Goal: Task Accomplishment & Management: Manage account settings

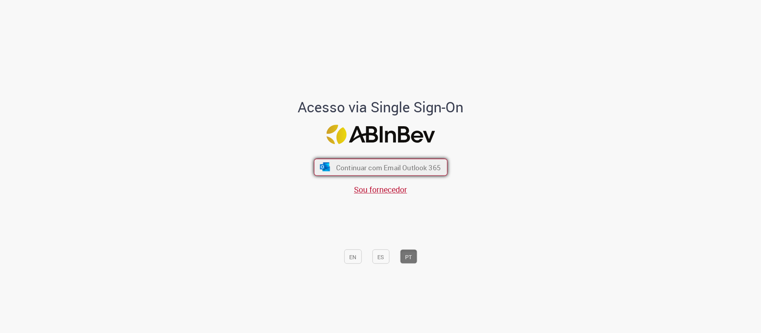
click at [397, 162] on font "Continuar com Email Outlook 365" at bounding box center [388, 166] width 105 height 9
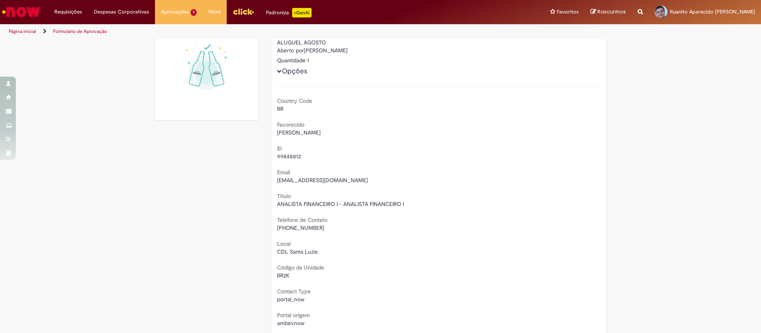
scroll to position [42, 0]
click at [277, 67] on span "Opções" at bounding box center [279, 68] width 5 height 5
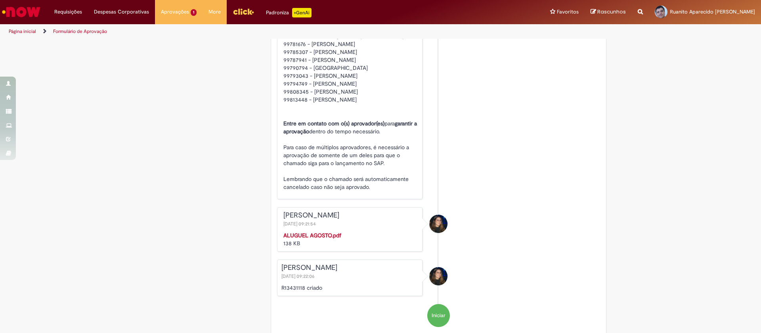
scroll to position [616, 0]
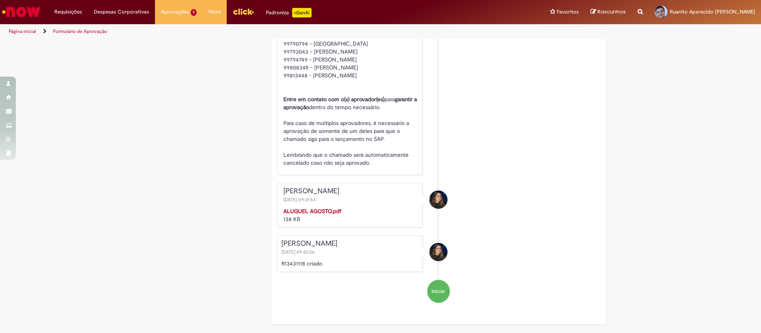
click at [319, 210] on strong "ALUGUEL AGOSTO.pdf" at bounding box center [312, 210] width 58 height 7
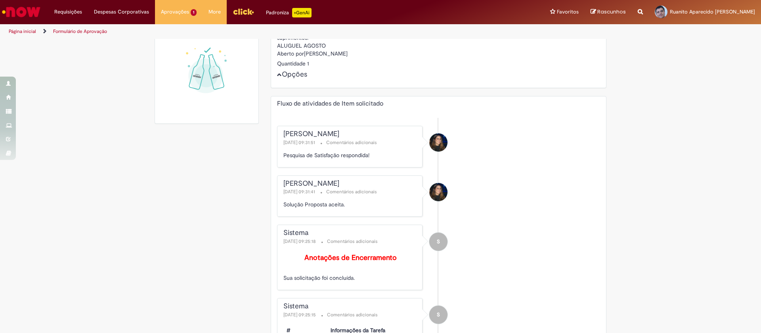
scroll to position [0, 0]
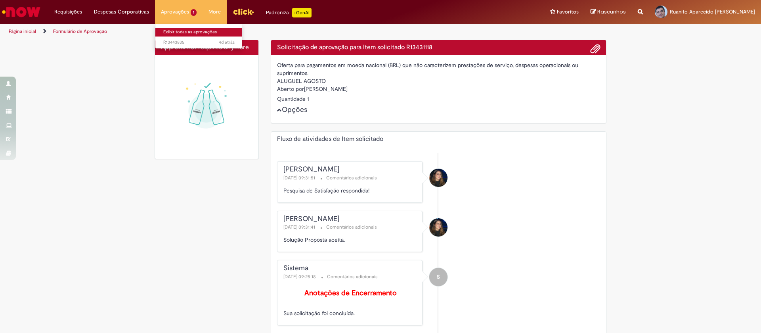
click at [174, 31] on link "Exibir todas as aprovações" at bounding box center [198, 32] width 87 height 9
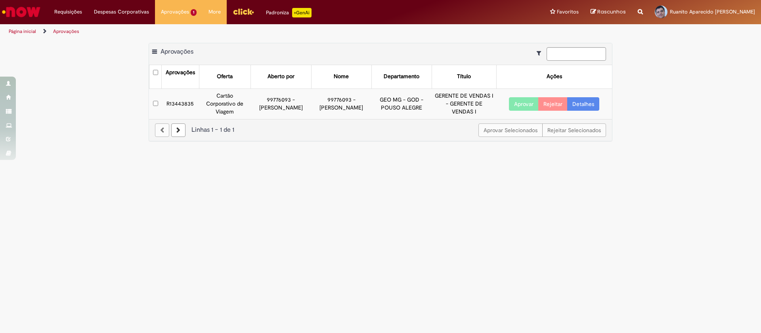
click at [585, 104] on link "Detalhes" at bounding box center [583, 103] width 32 height 13
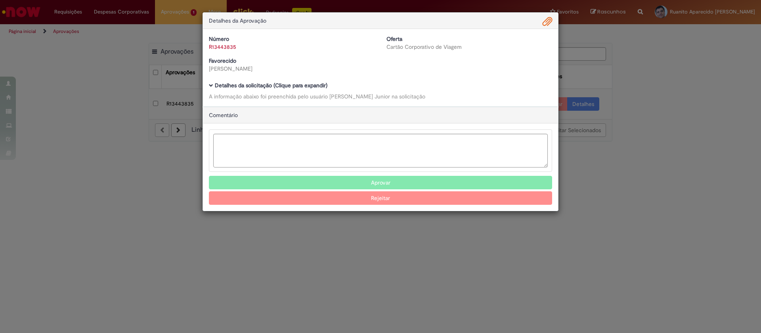
click at [210, 84] on span "Ambev Approval Modal" at bounding box center [211, 85] width 4 height 4
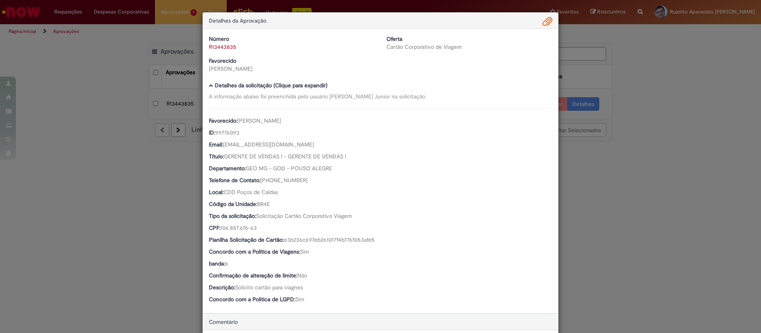
click at [543, 22] on span "Ambev Approval Modal" at bounding box center [548, 21] width 10 height 13
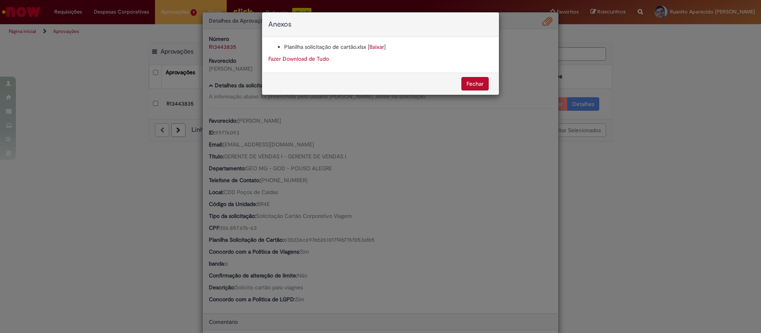
click at [468, 77] on button "Fechar" at bounding box center [474, 83] width 27 height 13
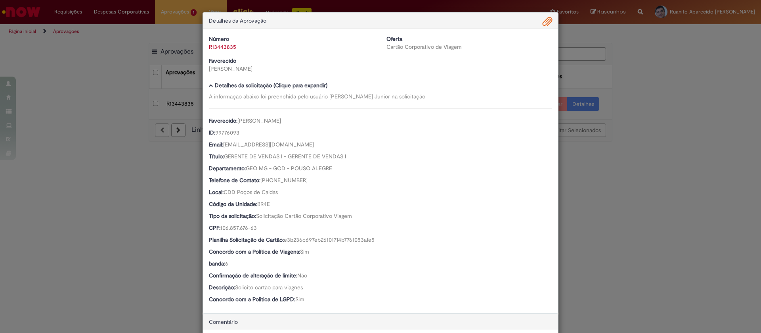
click at [632, 46] on div "Detalhes da Aprovação Número R13443835 Oferta Cartão Corporativo de Viagem Favo…" at bounding box center [380, 166] width 761 height 333
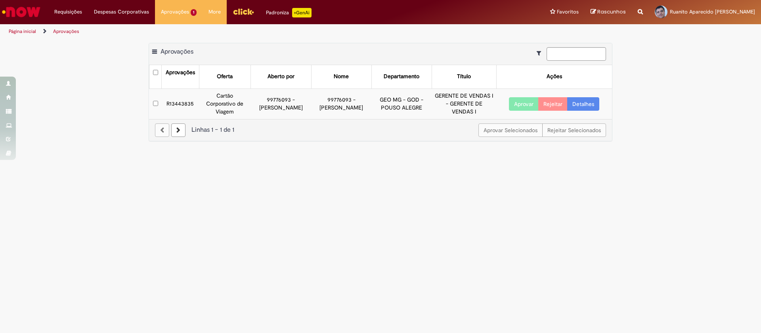
click at [521, 100] on button "Aprovar" at bounding box center [524, 103] width 30 height 13
